Goal: Task Accomplishment & Management: Use online tool/utility

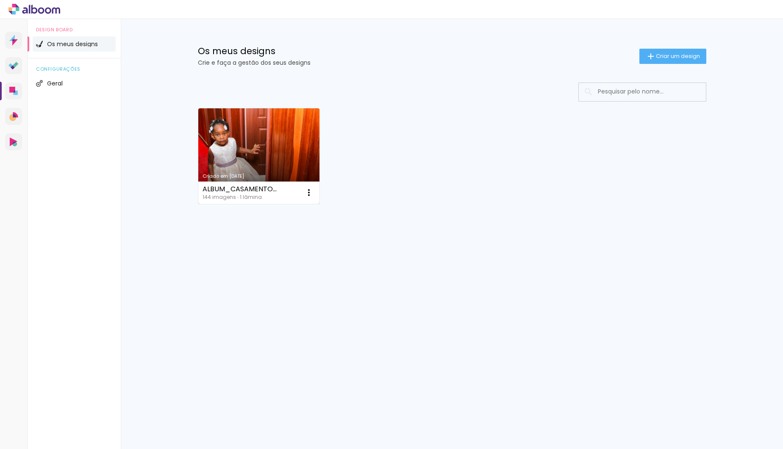
click at [271, 143] on link "Criado em [DATE]" at bounding box center [259, 156] width 122 height 96
click at [265, 141] on link "Criado em [DATE]" at bounding box center [259, 156] width 122 height 96
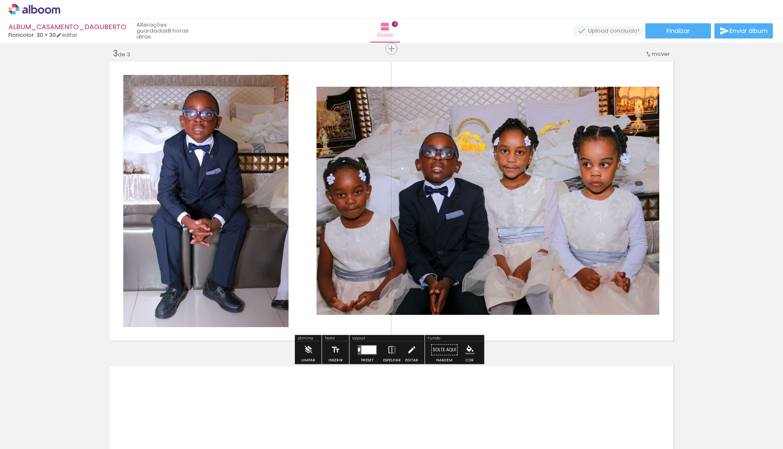
scroll to position [618, 0]
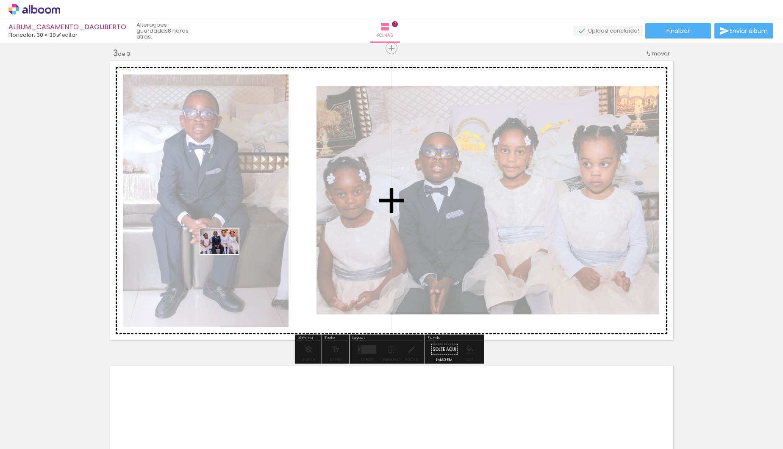
drag, startPoint x: 421, startPoint y: 429, endPoint x: 226, endPoint y: 254, distance: 262.2
click at [226, 254] on quentale-workspace at bounding box center [391, 224] width 783 height 449
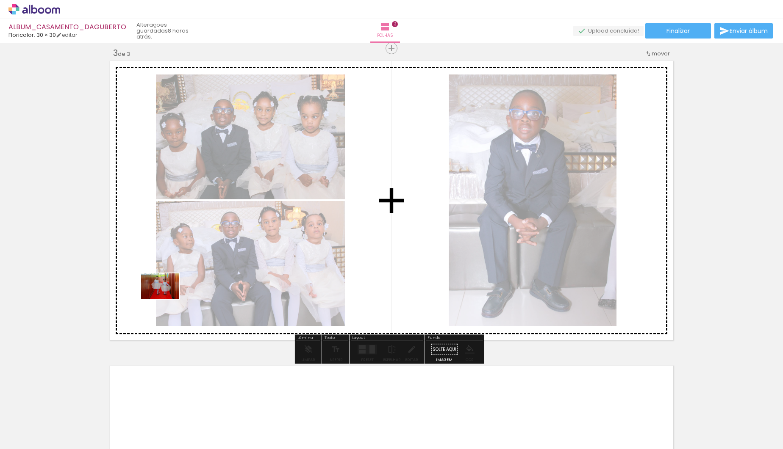
drag, startPoint x: 135, startPoint y: 429, endPoint x: 166, endPoint y: 299, distance: 134.3
click at [166, 299] on quentale-workspace at bounding box center [391, 224] width 783 height 449
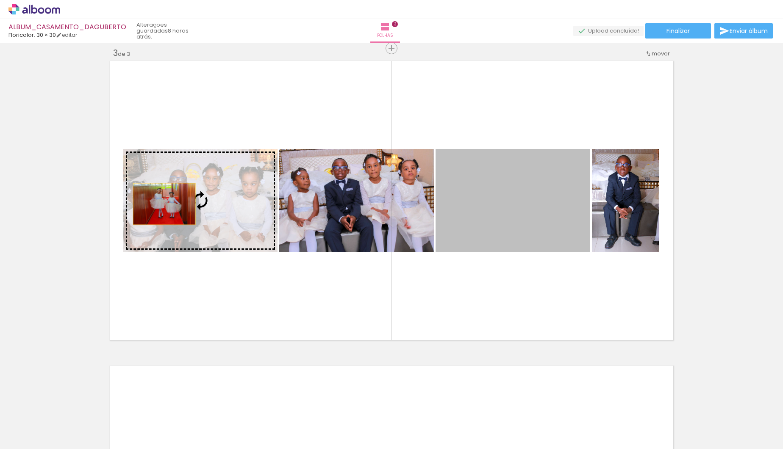
drag, startPoint x: 515, startPoint y: 209, endPoint x: 161, endPoint y: 204, distance: 353.7
click at [0, 0] on slot at bounding box center [0, 0] width 0 height 0
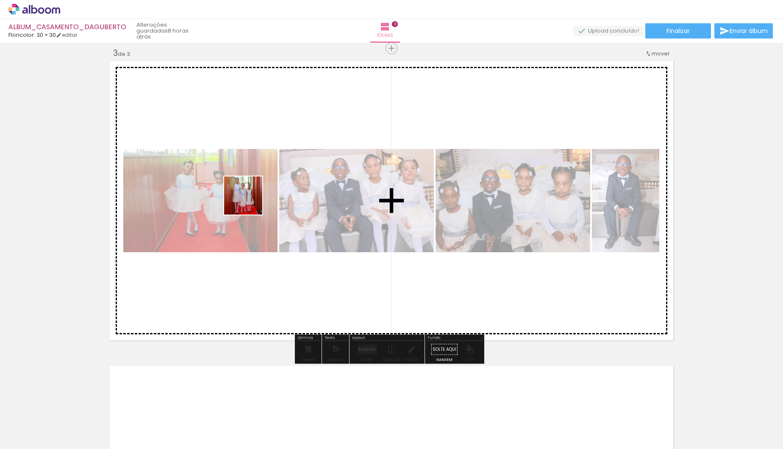
drag, startPoint x: 322, startPoint y: 383, endPoint x: 264, endPoint y: 177, distance: 214.8
click at [264, 177] on quentale-workspace at bounding box center [391, 224] width 783 height 449
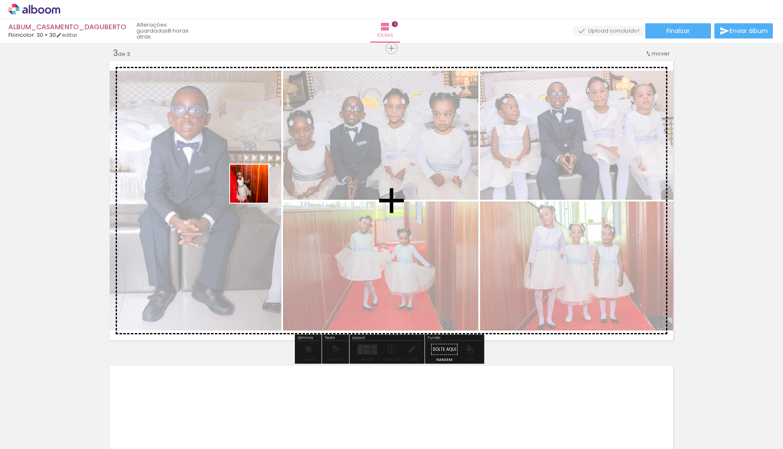
drag, startPoint x: 95, startPoint y: 427, endPoint x: 267, endPoint y: 178, distance: 302.8
click at [267, 178] on quentale-workspace at bounding box center [391, 224] width 783 height 449
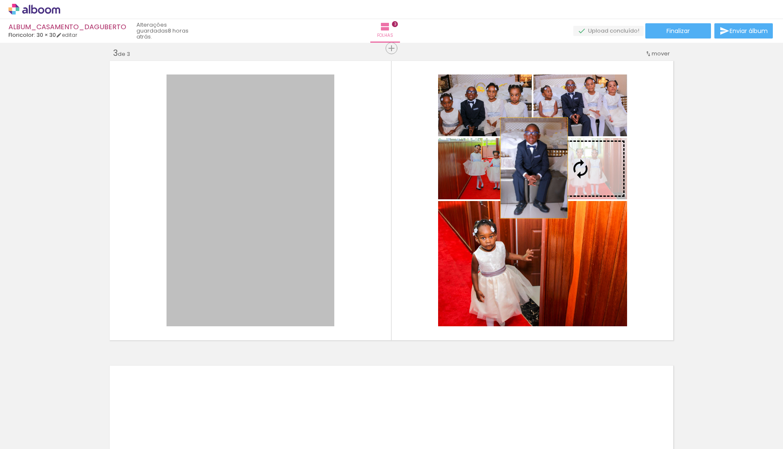
drag, startPoint x: 236, startPoint y: 180, endPoint x: 564, endPoint y: 170, distance: 328.0
click at [0, 0] on slot at bounding box center [0, 0] width 0 height 0
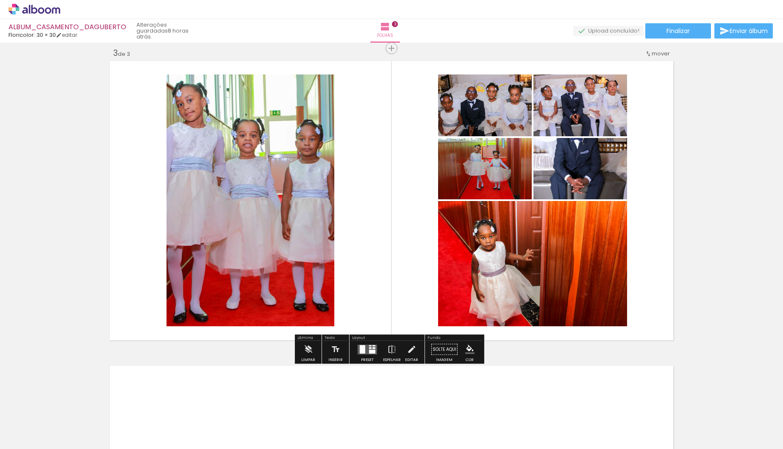
click at [362, 351] on div at bounding box center [363, 349] width 6 height 8
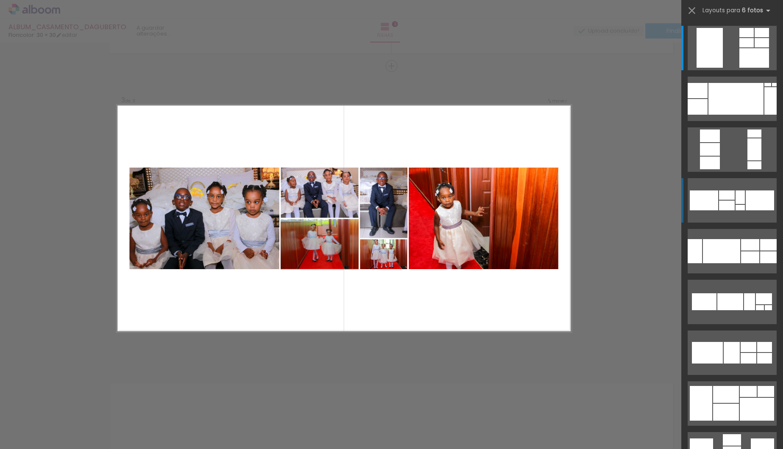
scroll to position [600, 0]
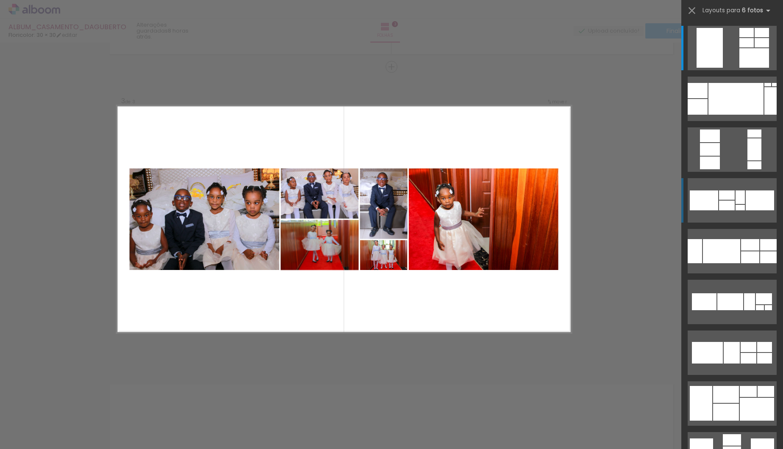
click at [727, 205] on div at bounding box center [727, 206] width 16 height 10
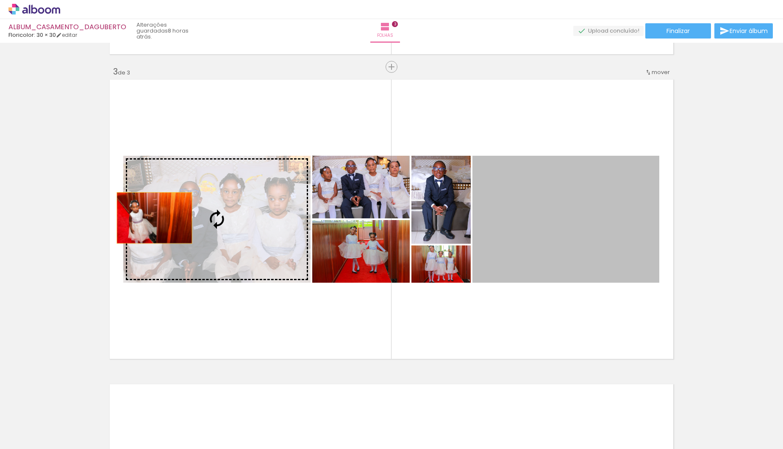
drag, startPoint x: 554, startPoint y: 222, endPoint x: 211, endPoint y: 215, distance: 343.2
click at [0, 0] on slot at bounding box center [0, 0] width 0 height 0
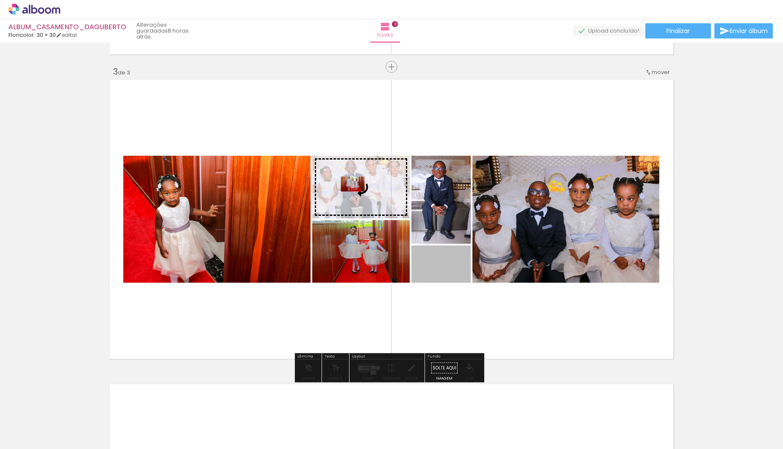
drag, startPoint x: 410, startPoint y: 231, endPoint x: 349, endPoint y: 184, distance: 76.1
click at [0, 0] on slot at bounding box center [0, 0] width 0 height 0
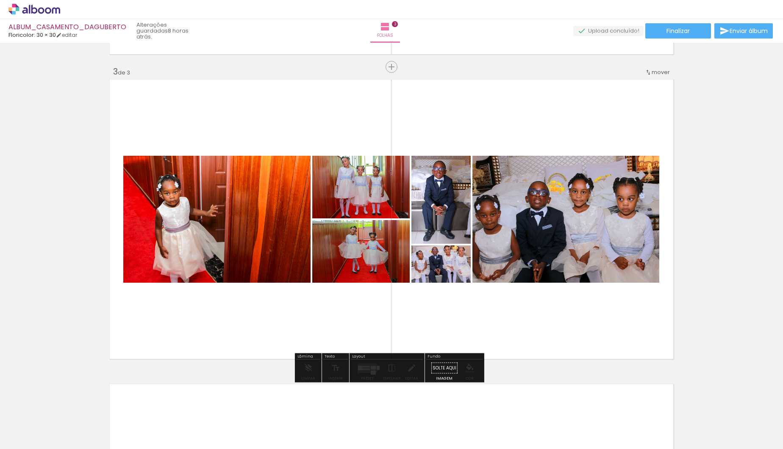
drag, startPoint x: 431, startPoint y: 272, endPoint x: 458, endPoint y: 269, distance: 26.8
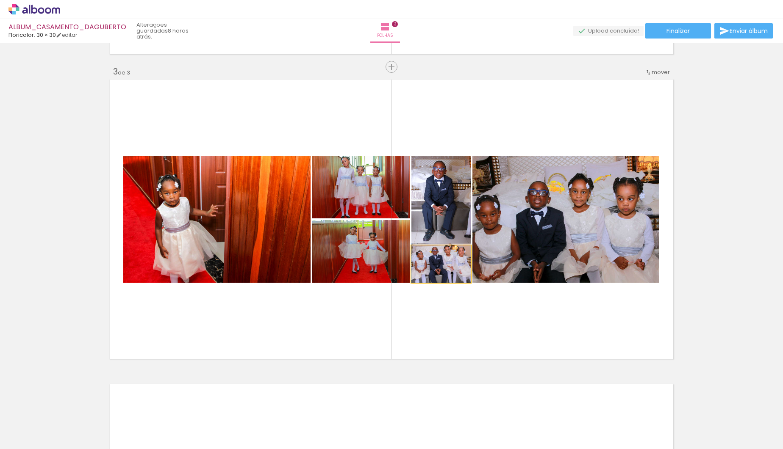
drag, startPoint x: 444, startPoint y: 273, endPoint x: 556, endPoint y: 238, distance: 117.2
click at [0, 0] on slot at bounding box center [0, 0] width 0 height 0
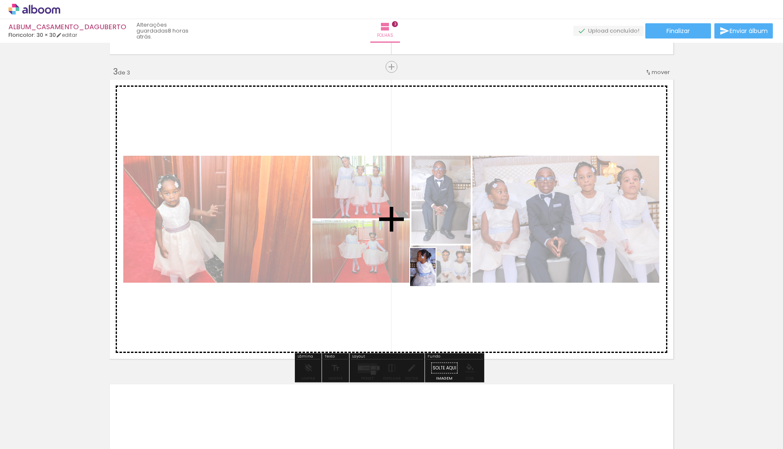
drag, startPoint x: 452, startPoint y: 338, endPoint x: 438, endPoint y: 273, distance: 66.1
click at [438, 273] on quentale-workspace at bounding box center [391, 224] width 783 height 449
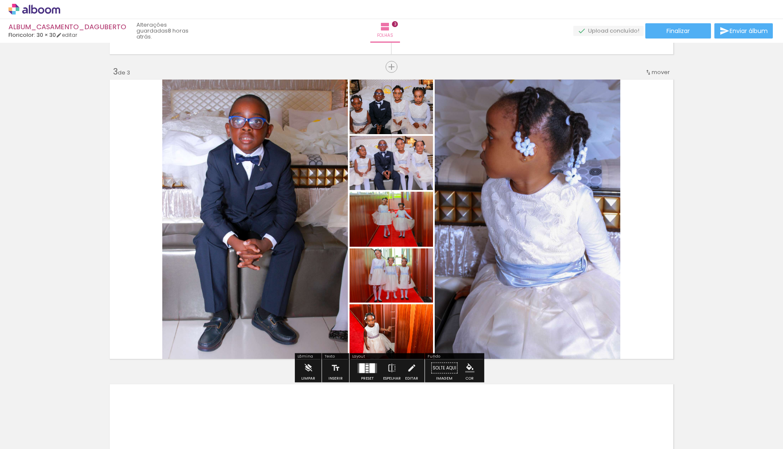
click at [359, 377] on div at bounding box center [367, 368] width 23 height 17
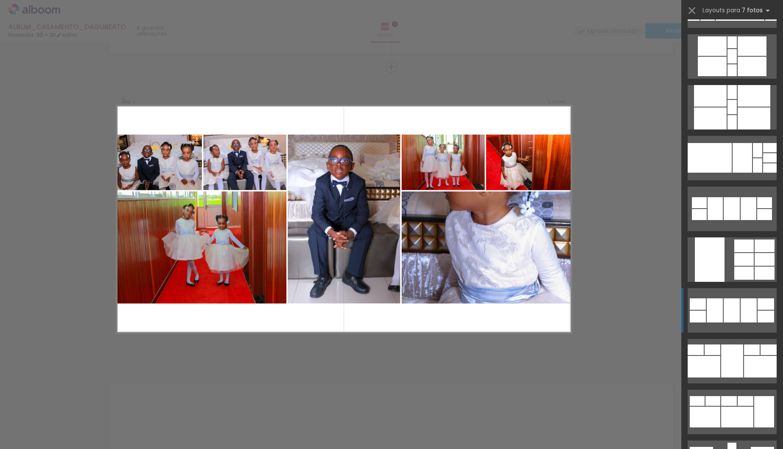
scroll to position [1111, 0]
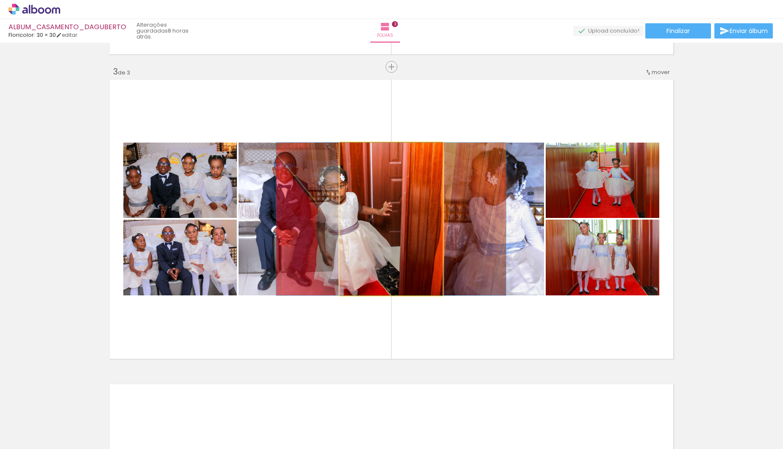
click at [356, 241] on quentale-photo at bounding box center [391, 219] width 102 height 153
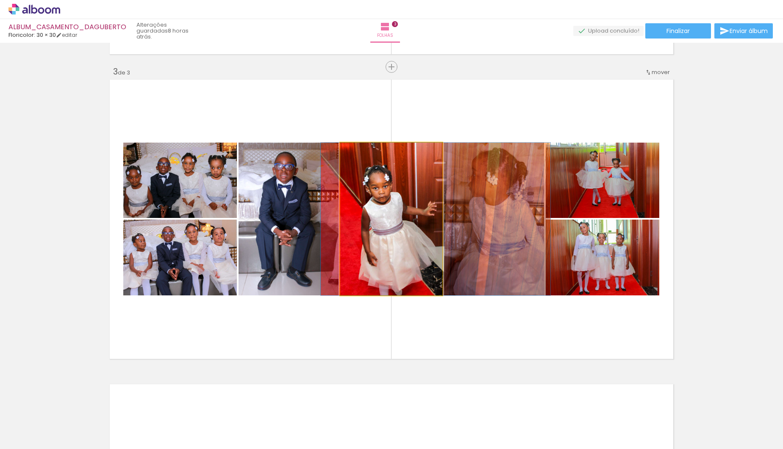
drag, startPoint x: 368, startPoint y: 245, endPoint x: 413, endPoint y: 246, distance: 44.5
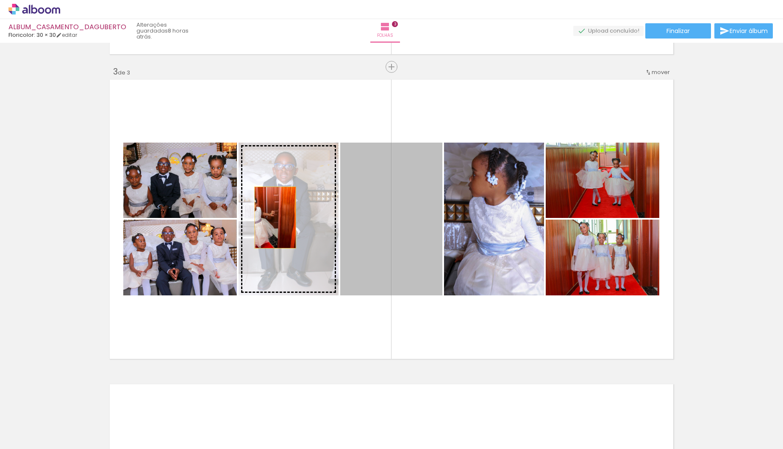
drag, startPoint x: 391, startPoint y: 222, endPoint x: 272, endPoint y: 218, distance: 118.7
click at [0, 0] on slot at bounding box center [0, 0] width 0 height 0
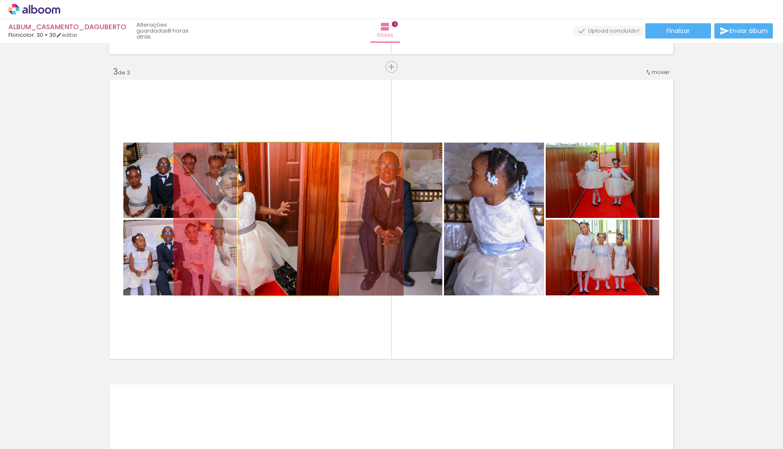
click at [259, 213] on quentale-photo at bounding box center [288, 219] width 100 height 153
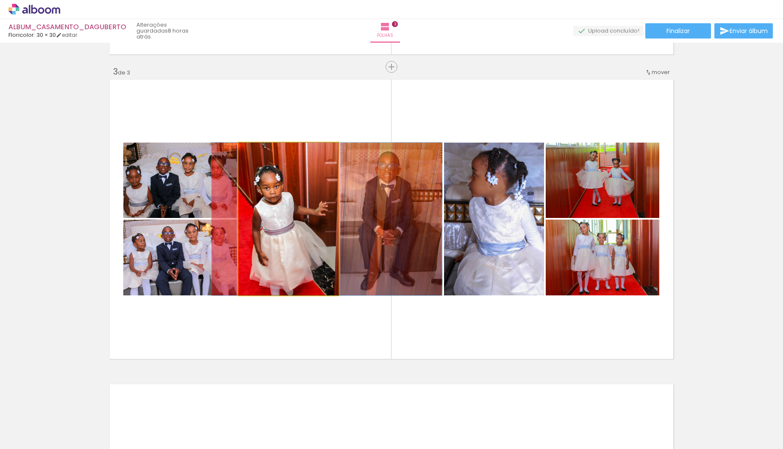
drag, startPoint x: 258, startPoint y: 233, endPoint x: 296, endPoint y: 233, distance: 38.5
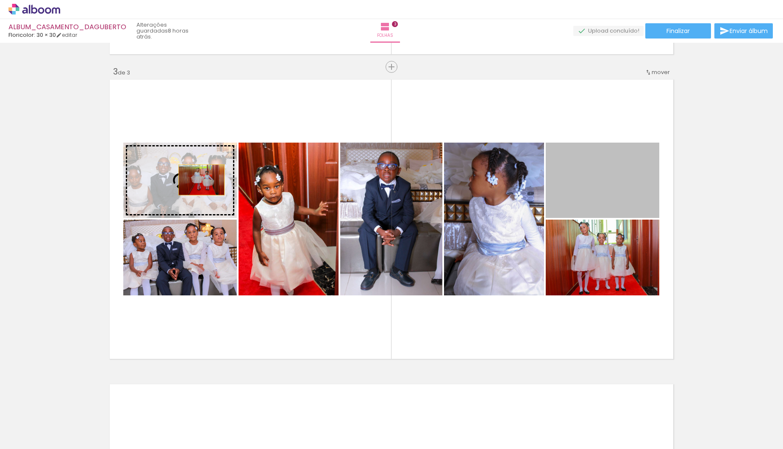
drag, startPoint x: 609, startPoint y: 191, endPoint x: 198, endPoint y: 180, distance: 410.6
click at [0, 0] on slot at bounding box center [0, 0] width 0 height 0
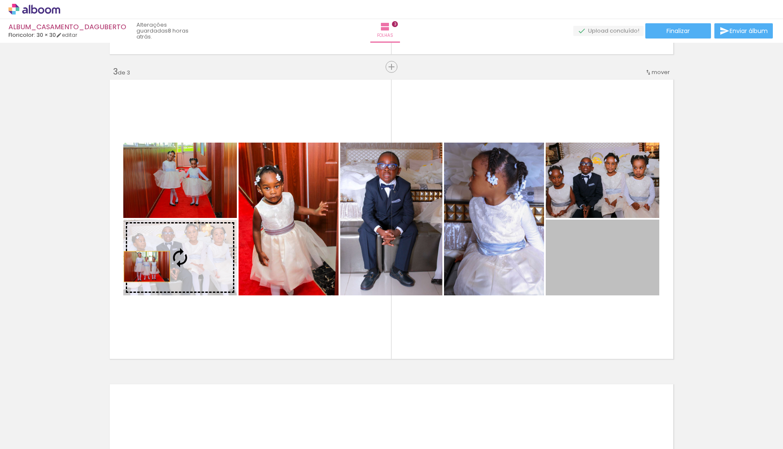
drag, startPoint x: 597, startPoint y: 274, endPoint x: 152, endPoint y: 269, distance: 444.3
click at [0, 0] on slot at bounding box center [0, 0] width 0 height 0
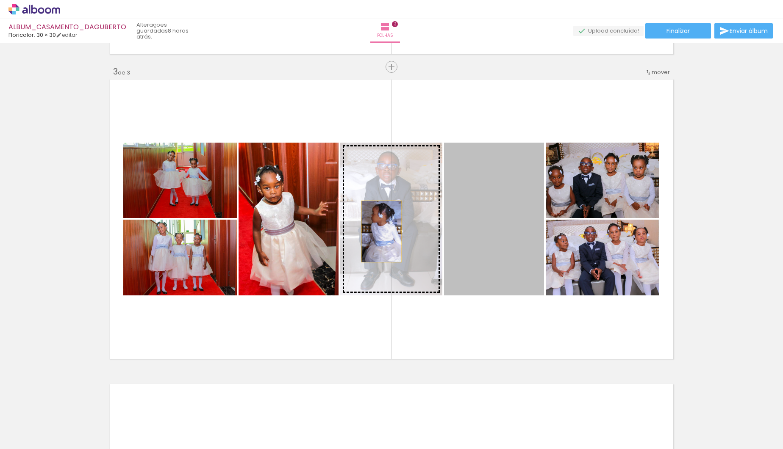
drag, startPoint x: 490, startPoint y: 232, endPoint x: 378, endPoint y: 232, distance: 111.4
click at [0, 0] on slot at bounding box center [0, 0] width 0 height 0
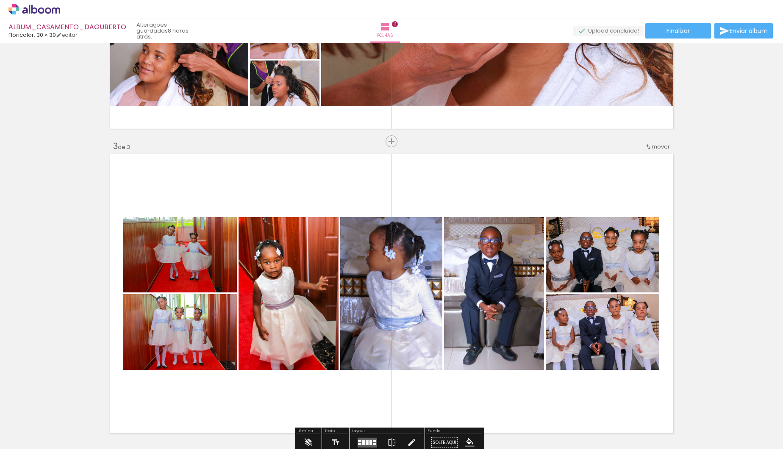
scroll to position [510, 0]
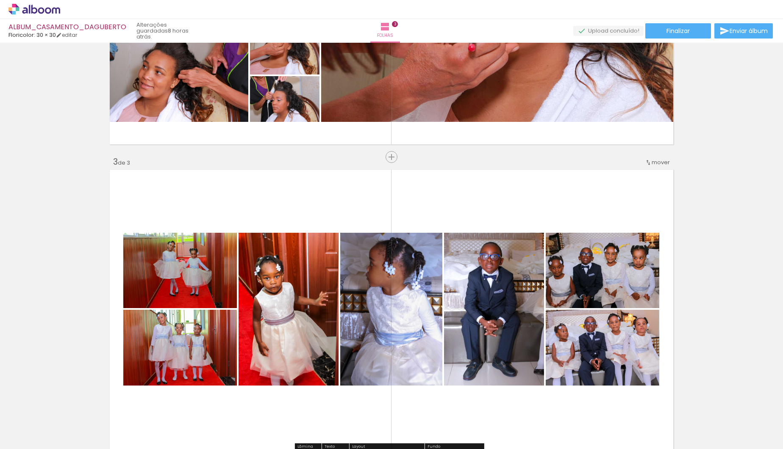
click at [646, 158] on div "mover" at bounding box center [657, 162] width 25 height 14
click at [649, 173] on paper-item "antes da 2" at bounding box center [636, 175] width 64 height 14
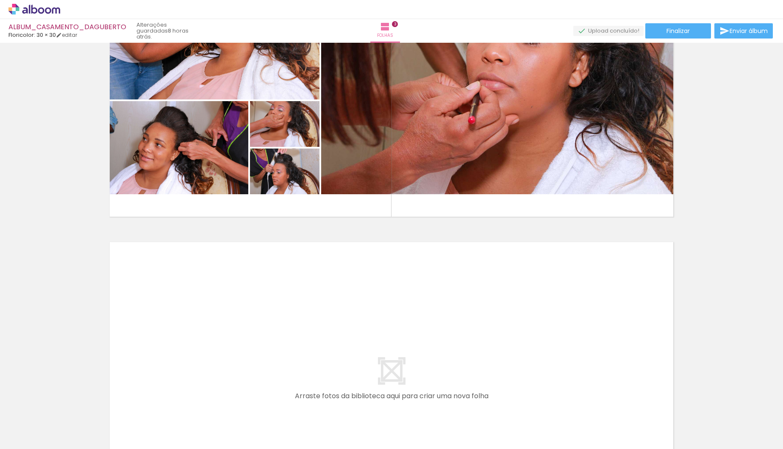
scroll to position [0, 1240]
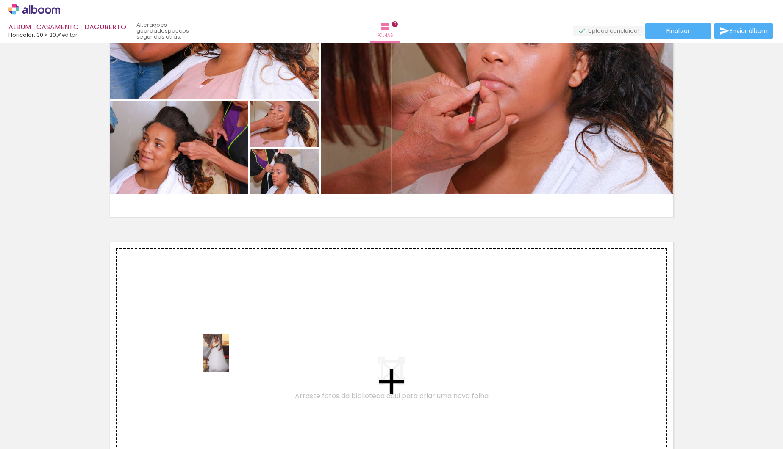
drag, startPoint x: 224, startPoint y: 429, endPoint x: 229, endPoint y: 360, distance: 69.2
click at [229, 360] on quentale-workspace at bounding box center [391, 224] width 783 height 449
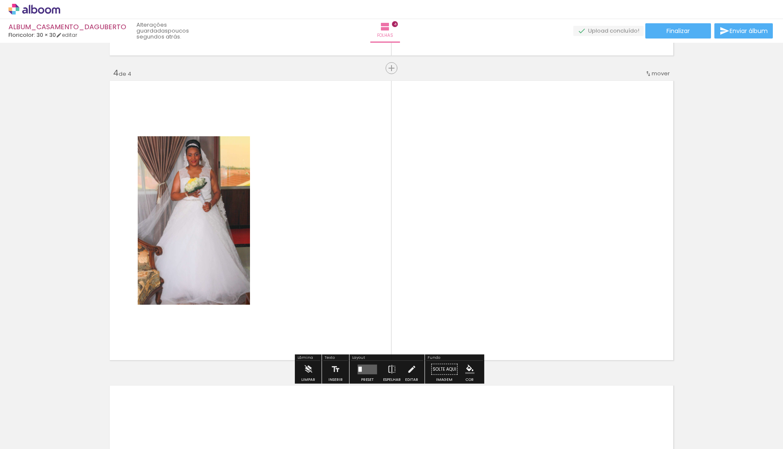
scroll to position [905, 0]
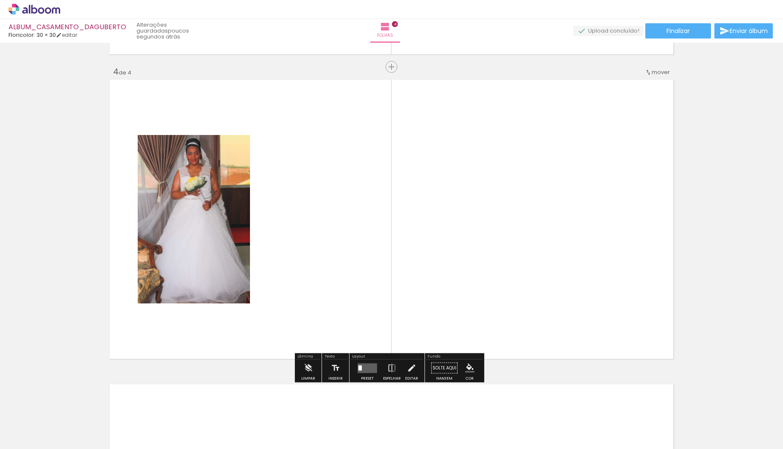
drag, startPoint x: 281, startPoint y: 352, endPoint x: 291, endPoint y: 324, distance: 29.7
click at [290, 325] on quentale-workspace at bounding box center [391, 224] width 783 height 449
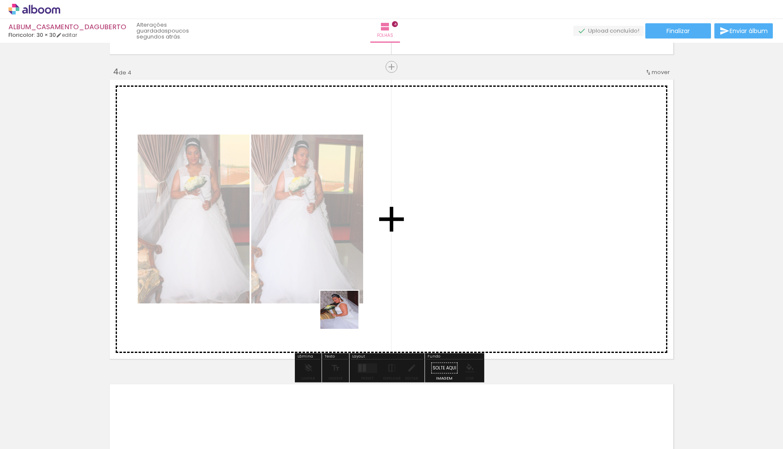
drag, startPoint x: 319, startPoint y: 428, endPoint x: 354, endPoint y: 306, distance: 126.8
click at [354, 306] on quentale-workspace at bounding box center [391, 224] width 783 height 449
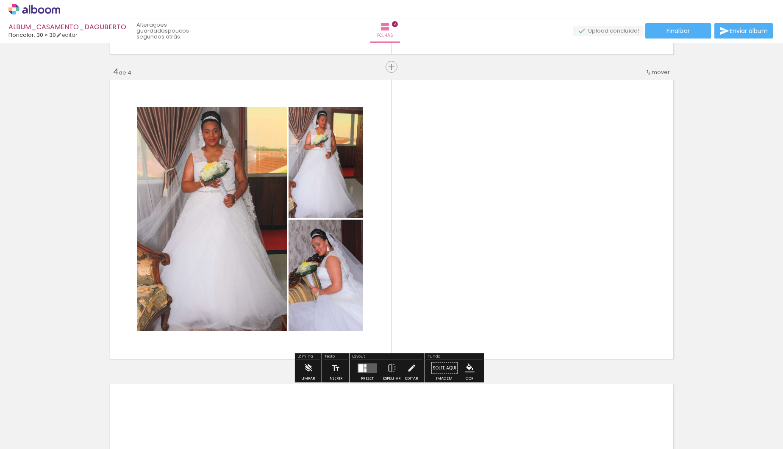
scroll to position [0, 1270]
drag, startPoint x: 342, startPoint y: 420, endPoint x: 433, endPoint y: 269, distance: 176.2
click at [433, 269] on quentale-workspace at bounding box center [391, 224] width 783 height 449
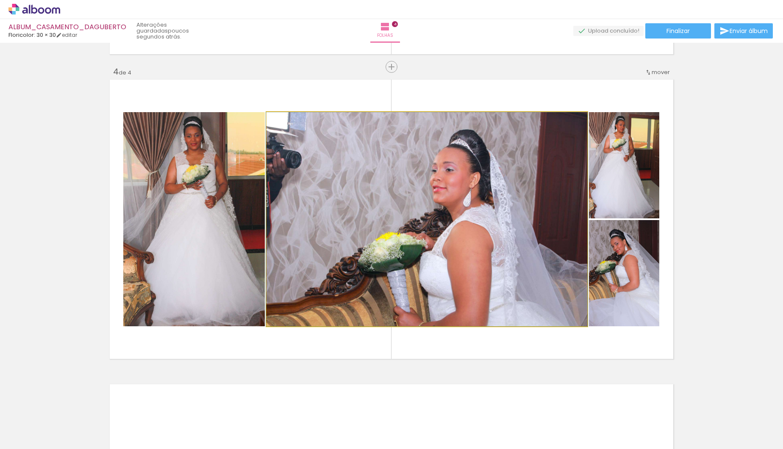
click at [364, 260] on quentale-photo at bounding box center [426, 219] width 321 height 214
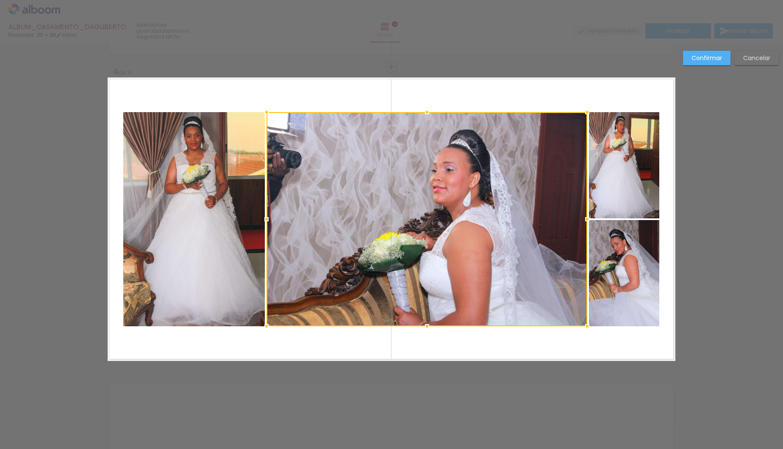
click at [366, 255] on div at bounding box center [426, 219] width 321 height 214
click at [367, 253] on div at bounding box center [426, 219] width 321 height 214
click at [0, 0] on slot "Cancelar" at bounding box center [0, 0] width 0 height 0
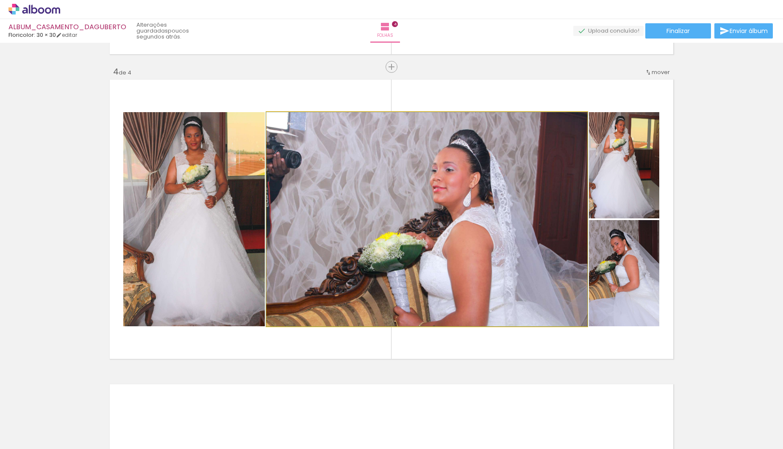
click at [399, 283] on quentale-photo at bounding box center [426, 219] width 321 height 214
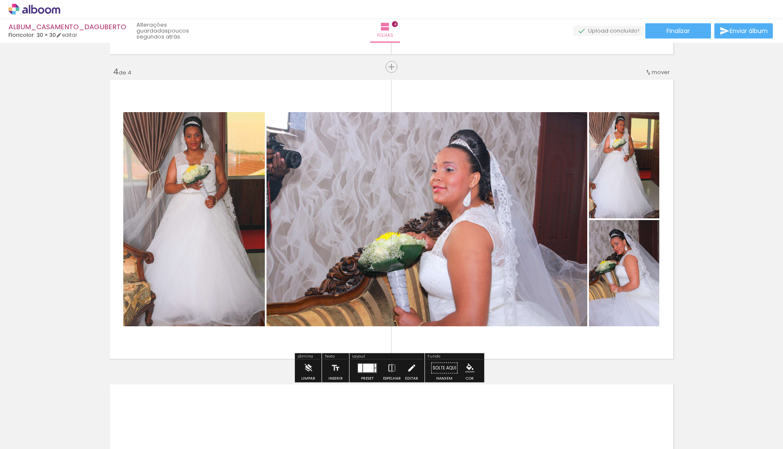
click at [411, 370] on iron-icon at bounding box center [411, 368] width 9 height 17
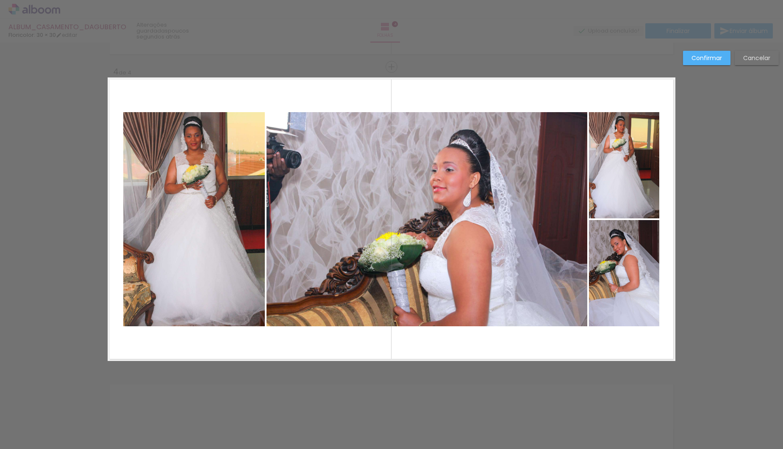
click at [481, 233] on quentale-photo at bounding box center [426, 219] width 321 height 214
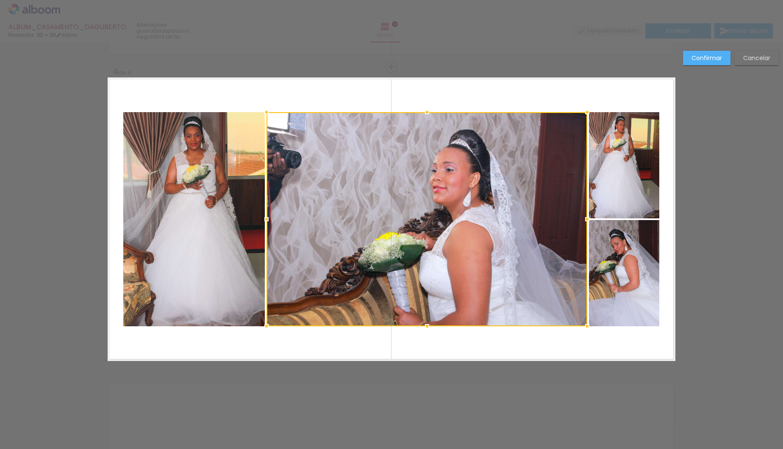
click at [0, 0] on slot "Cancelar" at bounding box center [0, 0] width 0 height 0
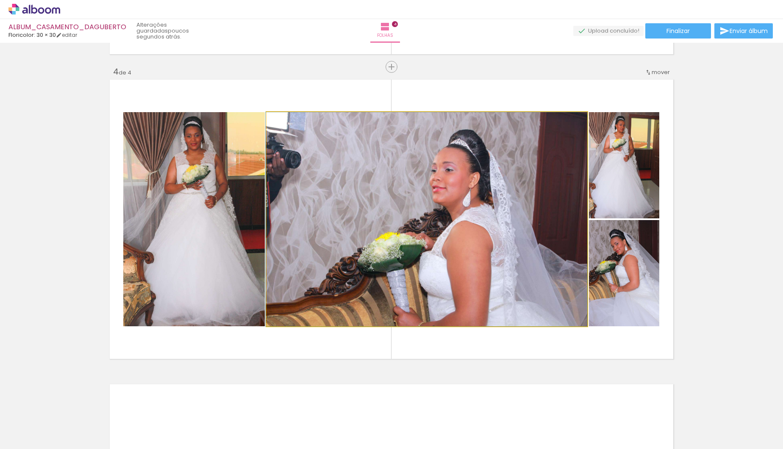
drag, startPoint x: 416, startPoint y: 263, endPoint x: 331, endPoint y: 183, distance: 116.3
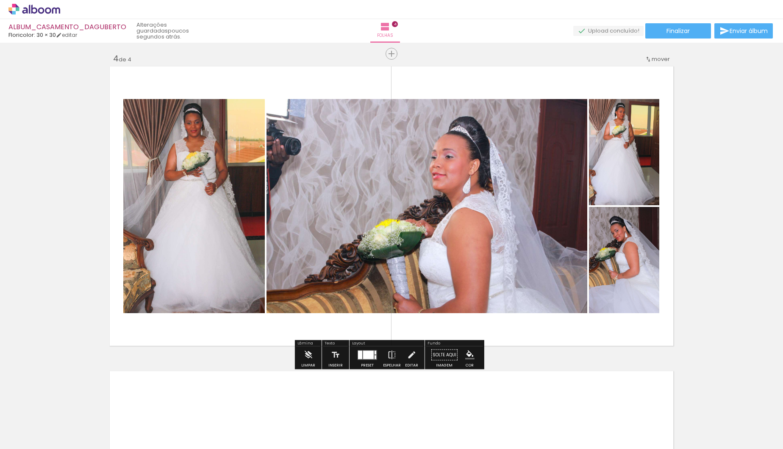
scroll to position [919, 0]
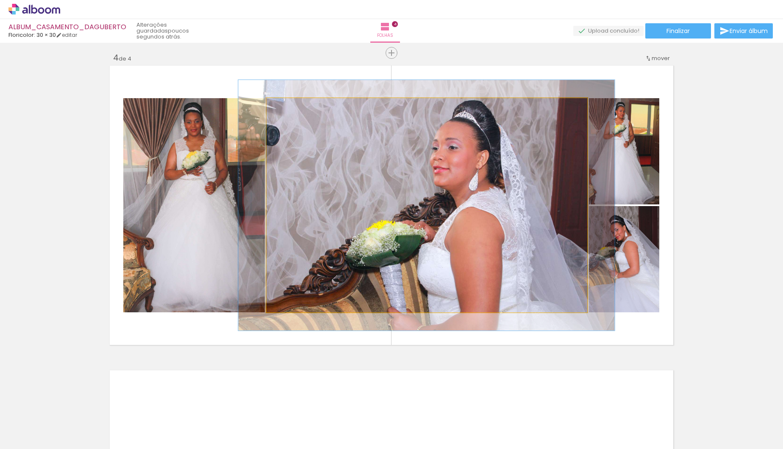
drag, startPoint x: 285, startPoint y: 108, endPoint x: 290, endPoint y: 106, distance: 5.2
type paper-slider "117"
click at [290, 106] on div at bounding box center [292, 107] width 8 height 8
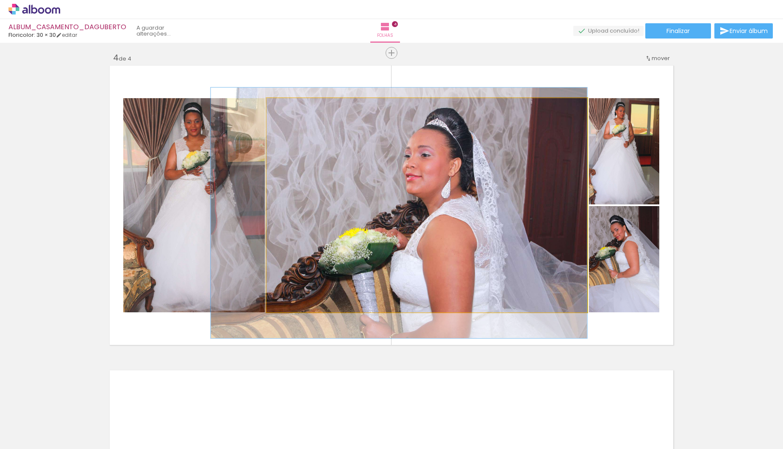
drag, startPoint x: 496, startPoint y: 242, endPoint x: 462, endPoint y: 249, distance: 34.6
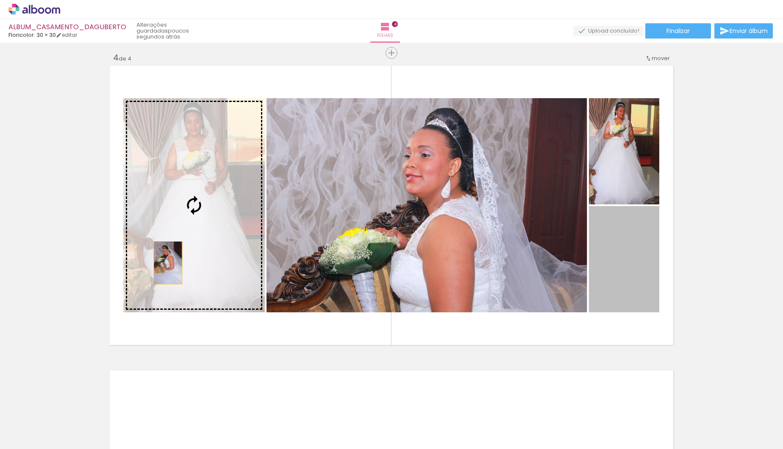
drag, startPoint x: 500, startPoint y: 275, endPoint x: 172, endPoint y: 259, distance: 327.8
click at [0, 0] on slot at bounding box center [0, 0] width 0 height 0
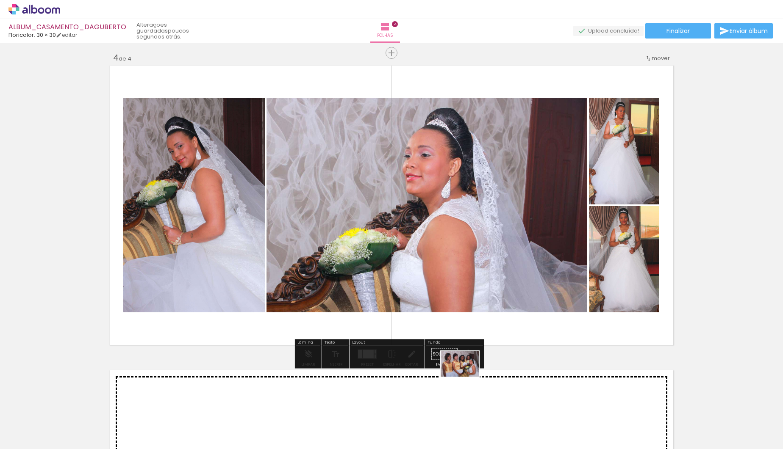
drag, startPoint x: 383, startPoint y: 431, endPoint x: 473, endPoint y: 382, distance: 101.6
click at [473, 382] on quentale-workspace at bounding box center [391, 224] width 783 height 449
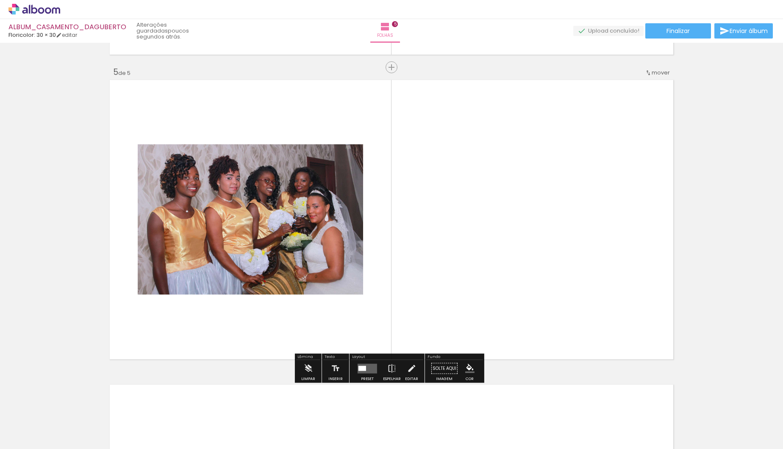
scroll to position [1210, 0]
drag, startPoint x: 434, startPoint y: 415, endPoint x: 446, endPoint y: 271, distance: 144.5
click at [446, 271] on quentale-workspace at bounding box center [391, 224] width 783 height 449
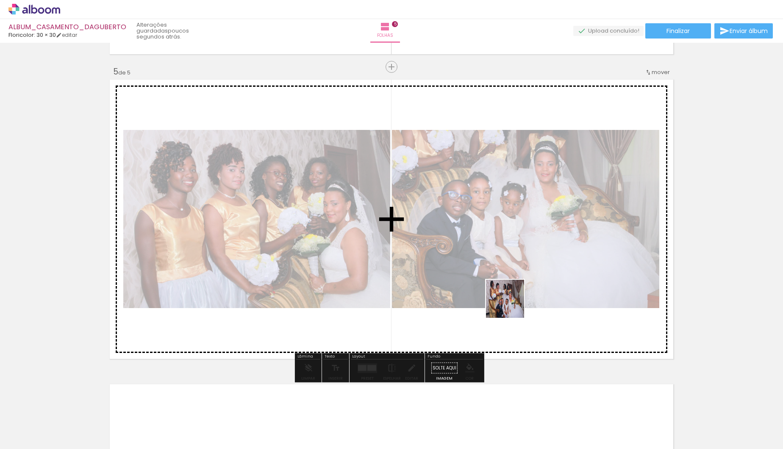
drag, startPoint x: 488, startPoint y: 424, endPoint x: 512, endPoint y: 304, distance: 122.7
click at [512, 304] on quentale-workspace at bounding box center [391, 224] width 783 height 449
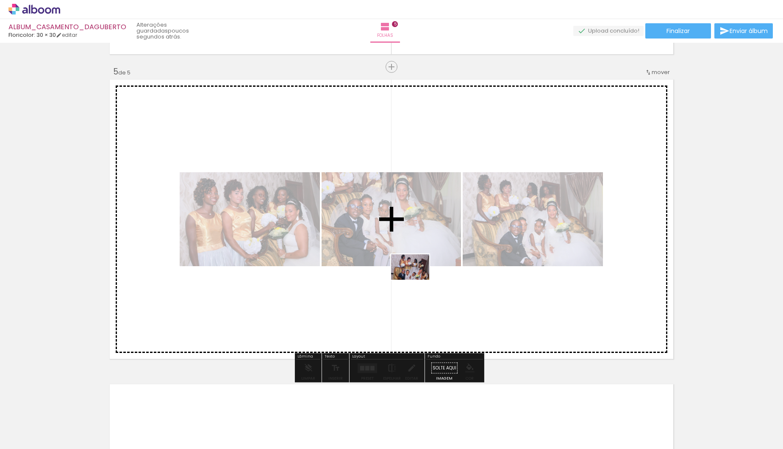
drag, startPoint x: 532, startPoint y: 430, endPoint x: 416, endPoint y: 285, distance: 185.7
click at [416, 285] on quentale-workspace at bounding box center [391, 224] width 783 height 449
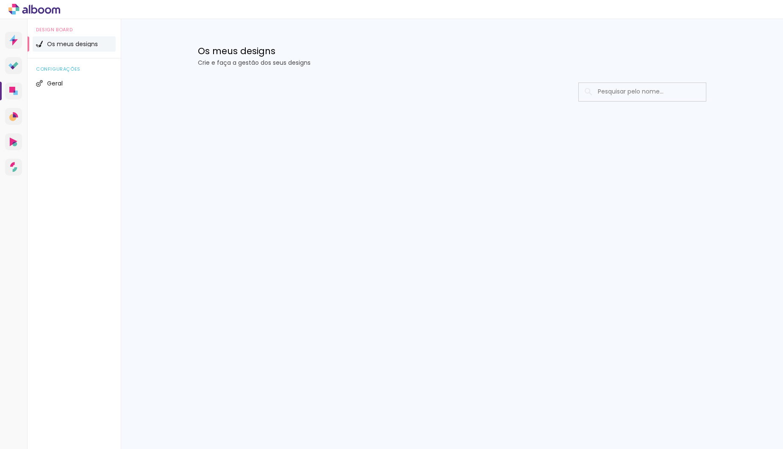
click at [623, 61] on p "Crie e faça a gestão dos seus designs" at bounding box center [452, 63] width 508 height 6
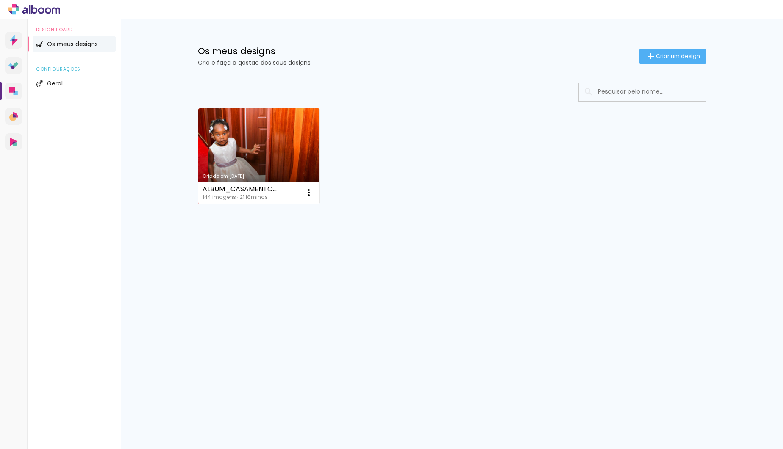
click at [253, 149] on link "Criado em [DATE]" at bounding box center [259, 156] width 122 height 96
